Goal: Find contact information: Find contact information

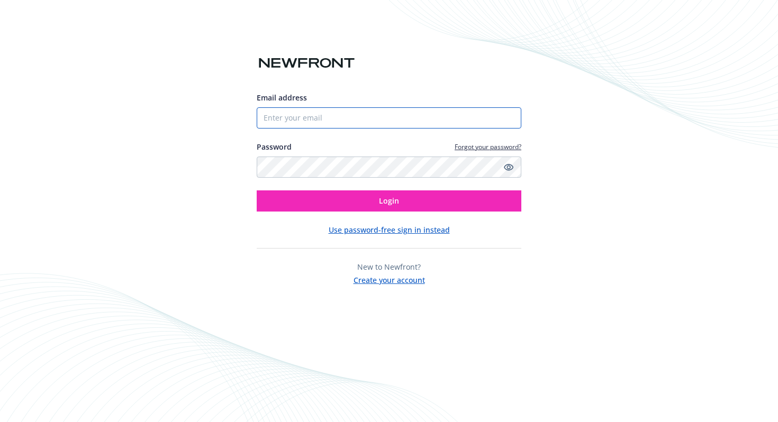
click at [388, 114] on input "Email address" at bounding box center [389, 117] width 265 height 21
type input "[EMAIL_ADDRESS][DOMAIN_NAME]"
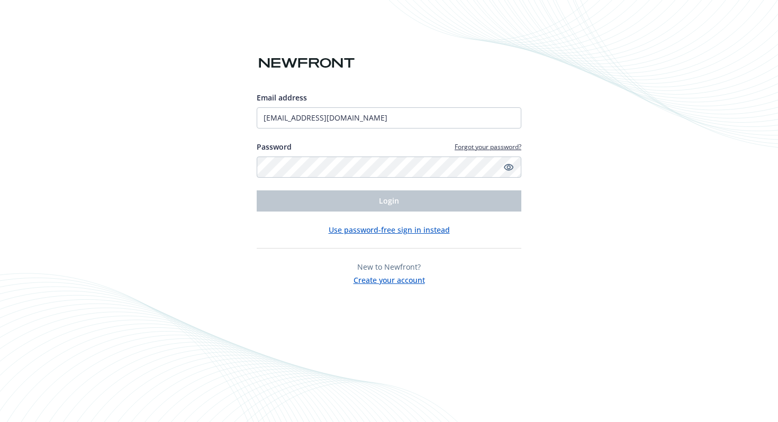
click at [388, 177] on div "Email address [EMAIL_ADDRESS][DOMAIN_NAME] Password Forgot your password? Login" at bounding box center [389, 152] width 265 height 120
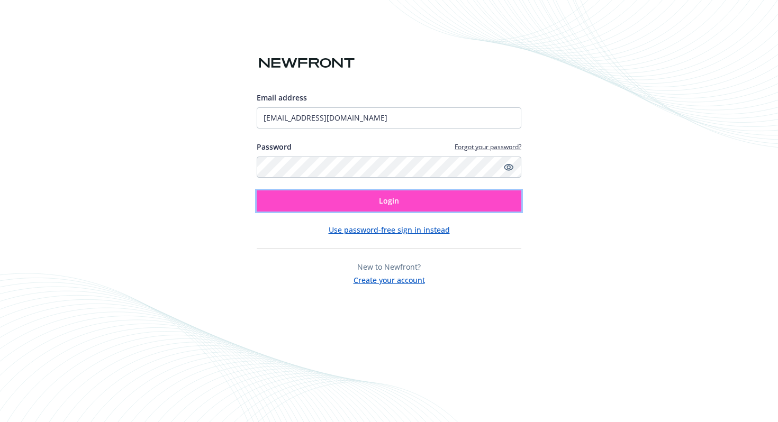
click at [407, 204] on button "Login" at bounding box center [389, 201] width 265 height 21
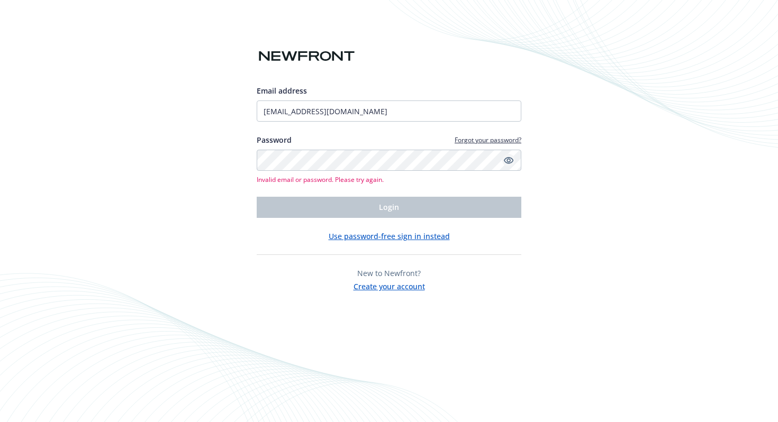
click at [508, 162] on icon "Show password" at bounding box center [509, 160] width 10 height 7
click at [81, 113] on div "Email address [EMAIL_ADDRESS][DOMAIN_NAME] Password Forgot your password? Inval…" at bounding box center [389, 211] width 778 height 422
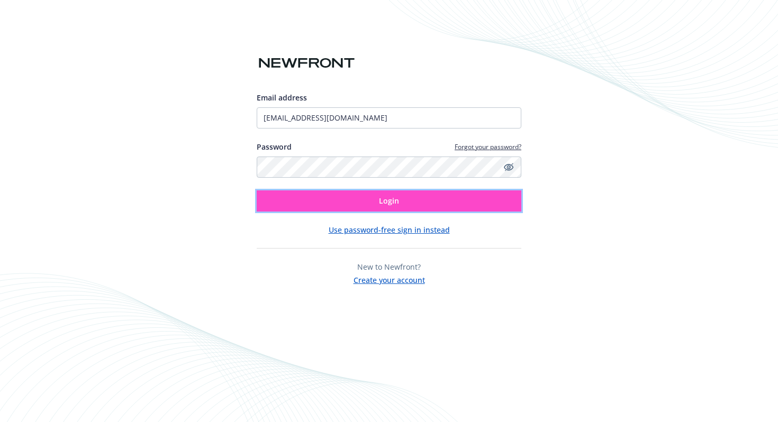
click at [423, 199] on button "Login" at bounding box center [389, 201] width 265 height 21
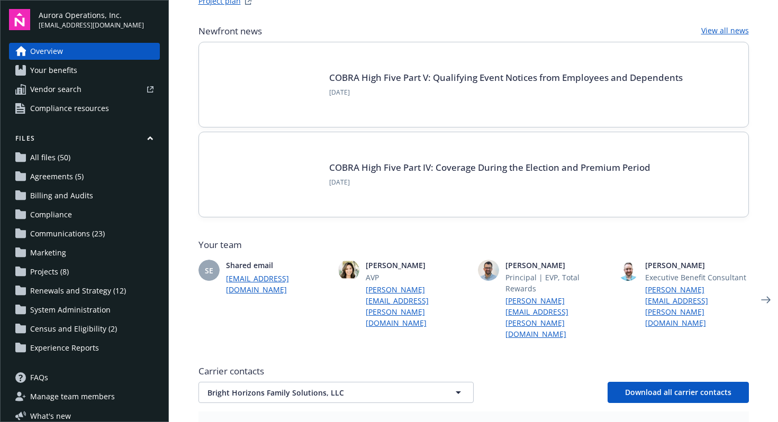
scroll to position [80, 0]
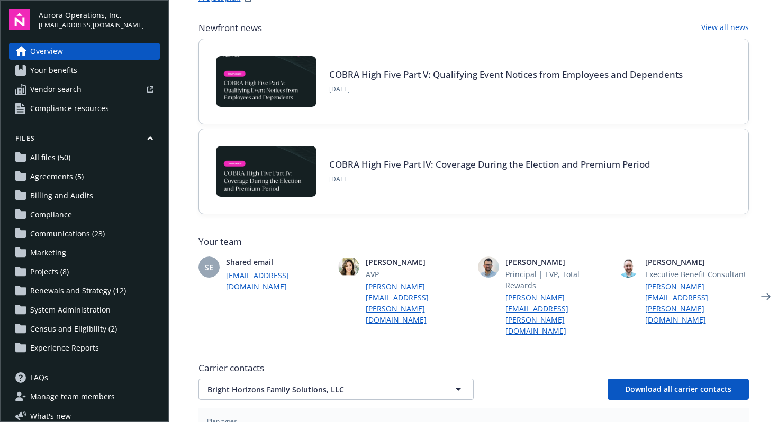
click at [274, 276] on link "[EMAIL_ADDRESS][DOMAIN_NAME]" at bounding box center [278, 281] width 104 height 22
click at [761, 286] on icon "Next" at bounding box center [766, 296] width 17 height 21
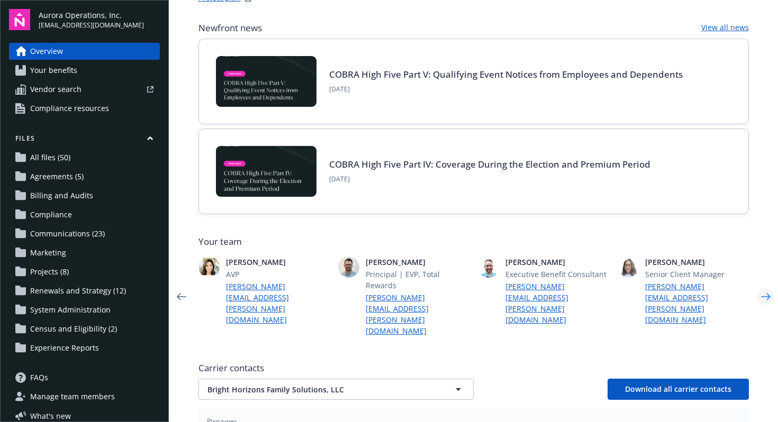
click at [761, 286] on icon "Next" at bounding box center [766, 296] width 17 height 21
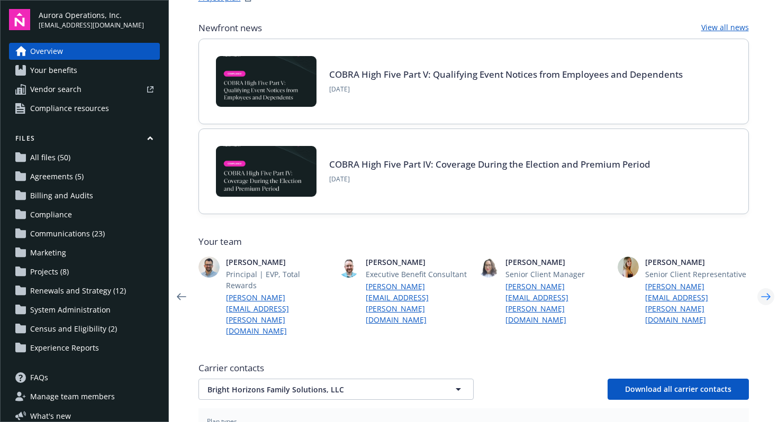
click at [761, 286] on icon "Next" at bounding box center [766, 296] width 17 height 21
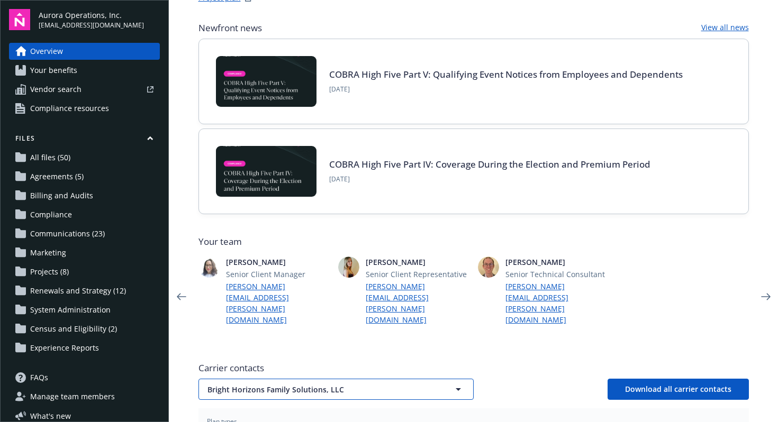
click at [452, 383] on icon "button" at bounding box center [458, 389] width 13 height 13
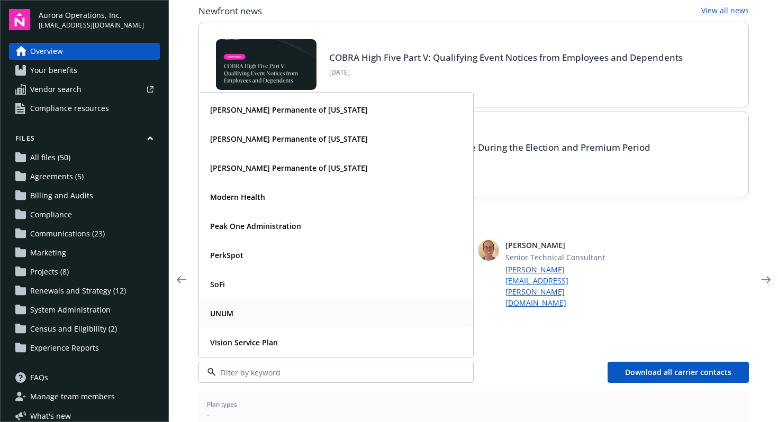
scroll to position [97, 0]
click at [511, 345] on span "Carrier contacts" at bounding box center [474, 351] width 551 height 13
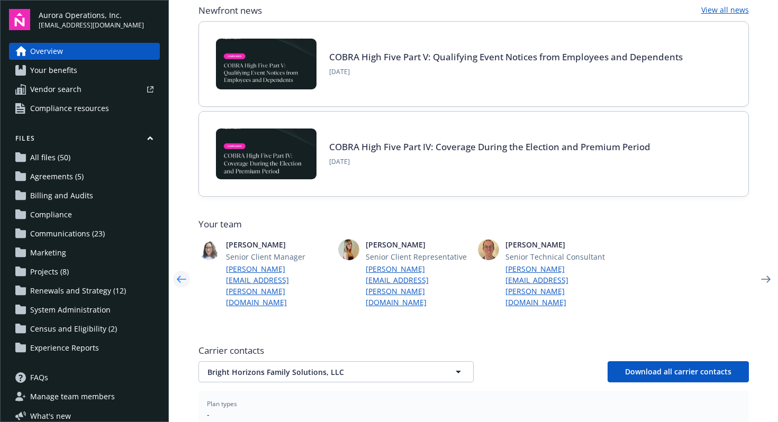
click at [176, 269] on icon "Previous" at bounding box center [181, 279] width 17 height 21
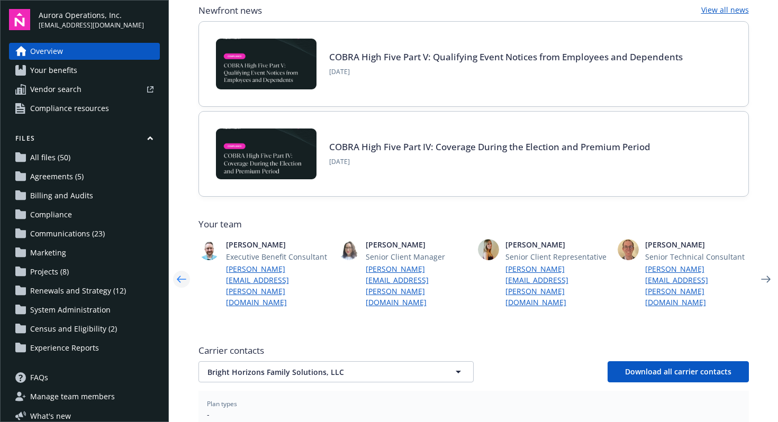
click at [176, 269] on icon "Previous" at bounding box center [181, 279] width 17 height 21
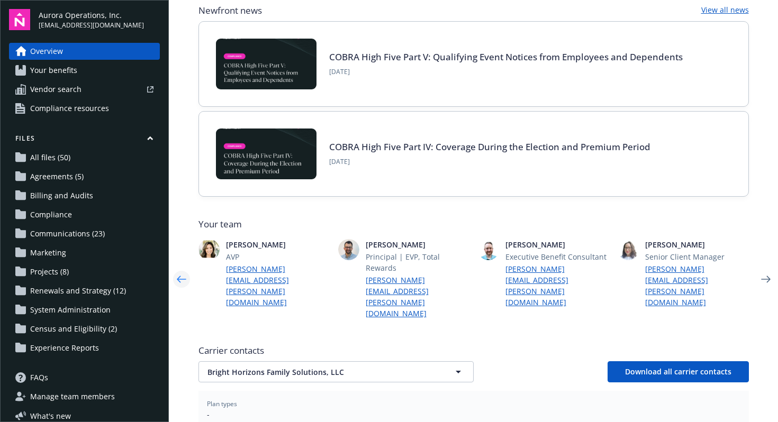
click at [176, 269] on icon "Previous" at bounding box center [181, 279] width 17 height 21
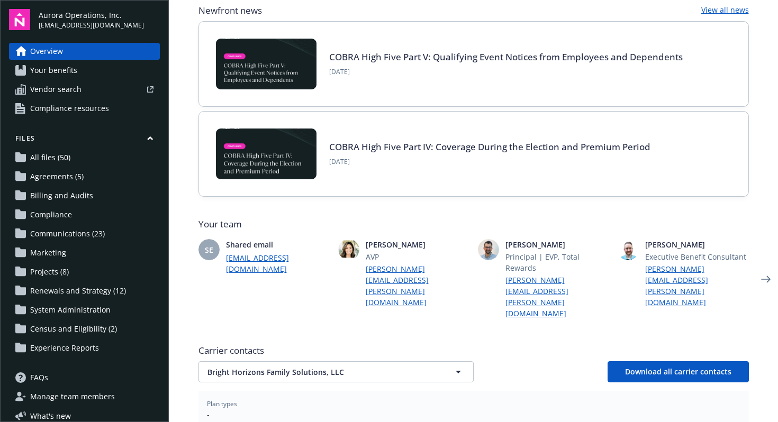
drag, startPoint x: 223, startPoint y: 245, endPoint x: 242, endPoint y: 250, distance: 20.3
click at [279, 277] on div "SE Shared email aurora.trservice@newfront.com" at bounding box center [264, 279] width 131 height 80
copy div "Shared email aurora.trservice@newfront.com"
